Goal: Transaction & Acquisition: Purchase product/service

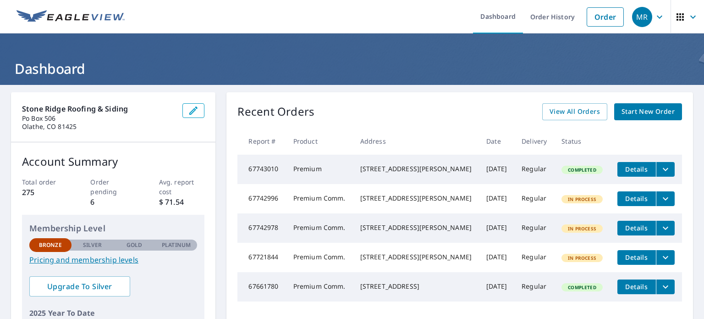
click at [635, 113] on span "Start New Order" at bounding box center [648, 111] width 53 height 11
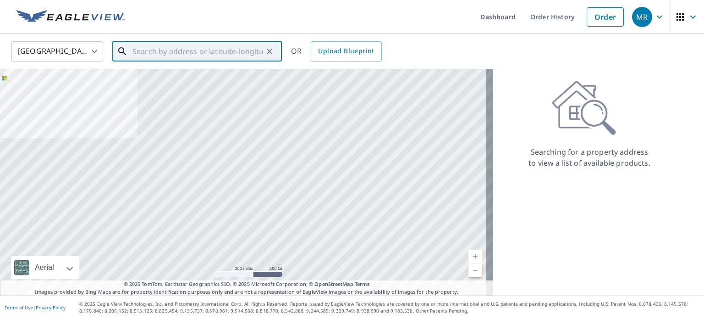
click at [149, 56] on input "text" at bounding box center [198, 52] width 131 height 26
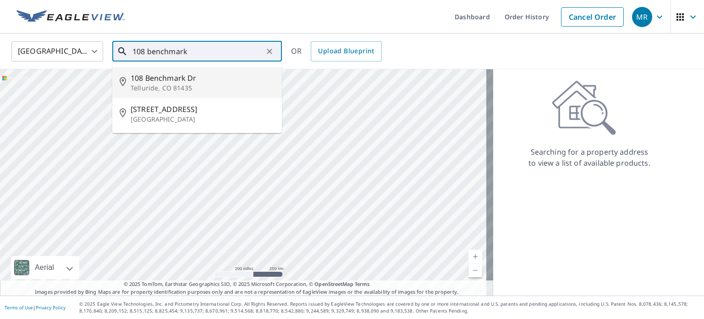
click at [149, 78] on span "108 Benchmark Dr" at bounding box center [203, 77] width 144 height 11
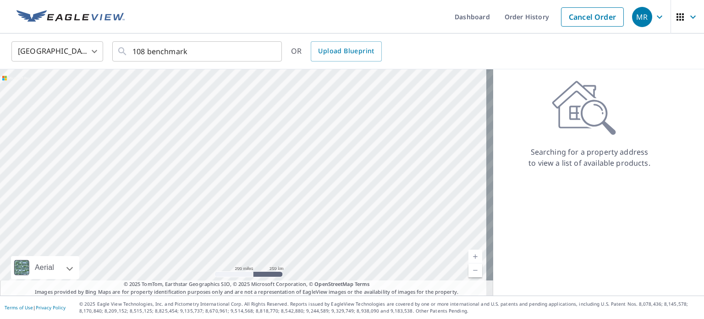
type input "[STREET_ADDRESS][PERSON_NAME]"
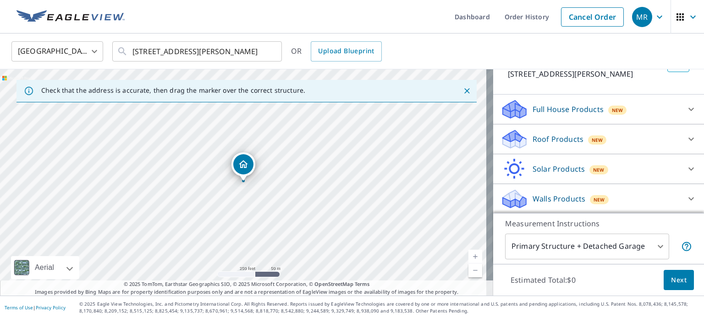
click at [518, 135] on icon at bounding box center [515, 139] width 28 height 22
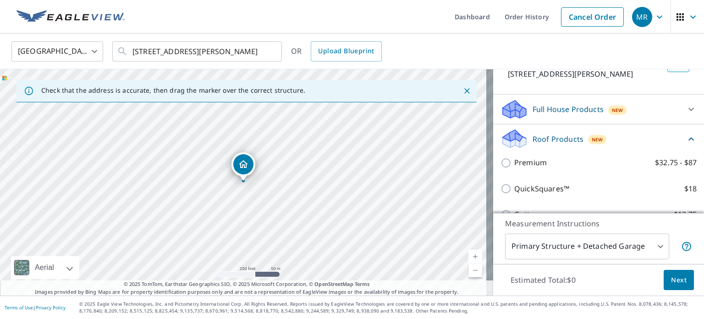
scroll to position [70, 0]
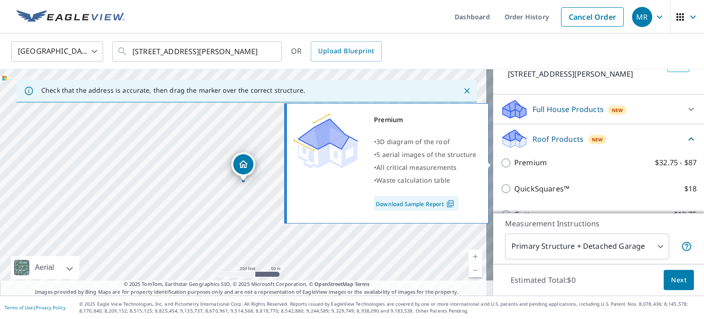
click at [526, 160] on p "Premium" at bounding box center [530, 162] width 33 height 11
click at [514, 160] on input "Premium $32.75 - $87" at bounding box center [508, 162] width 14 height 11
checkbox input "true"
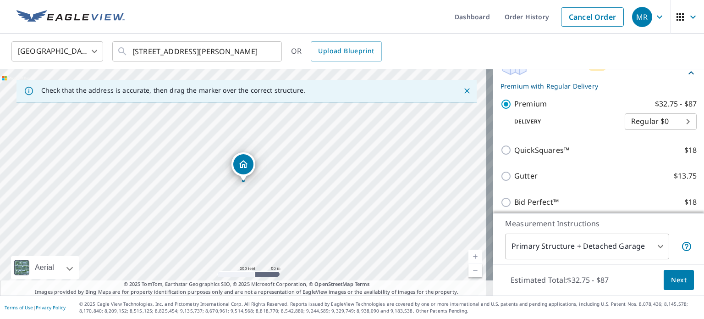
scroll to position [207, 0]
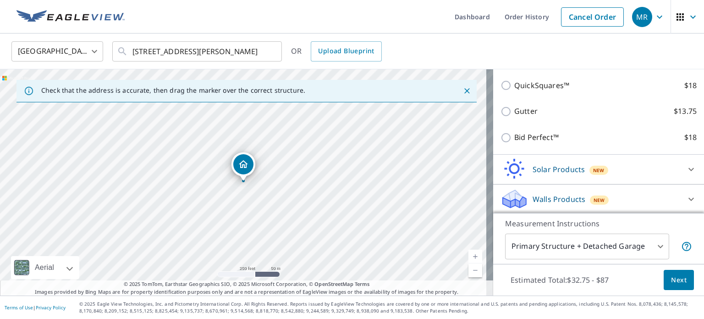
click at [671, 283] on span "Next" at bounding box center [679, 279] width 16 height 11
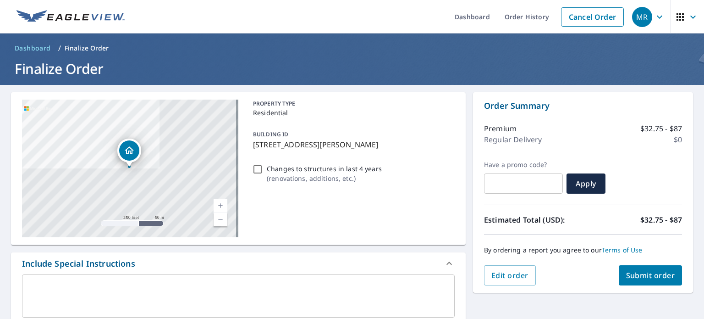
click at [635, 273] on span "Submit order" at bounding box center [650, 275] width 49 height 10
